Goal: Information Seeking & Learning: Learn about a topic

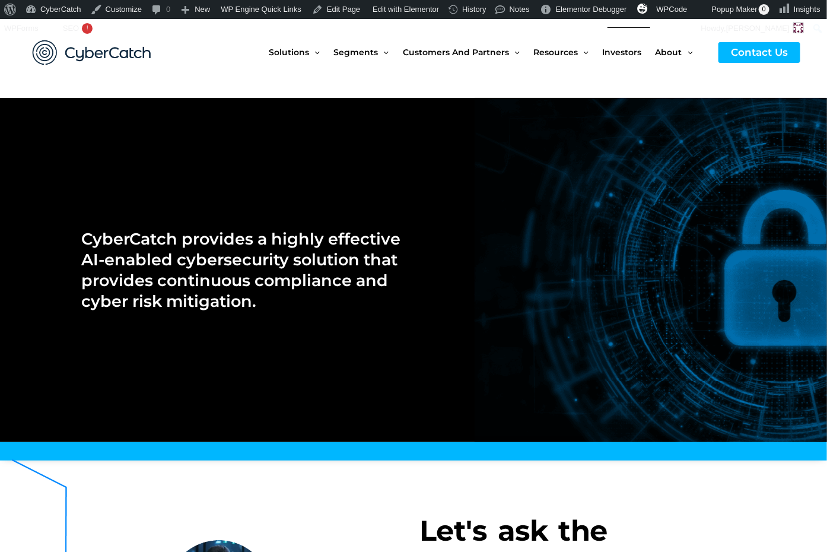
click at [626, 51] on span "Investors" at bounding box center [622, 52] width 39 height 50
